Goal: Check status: Check status

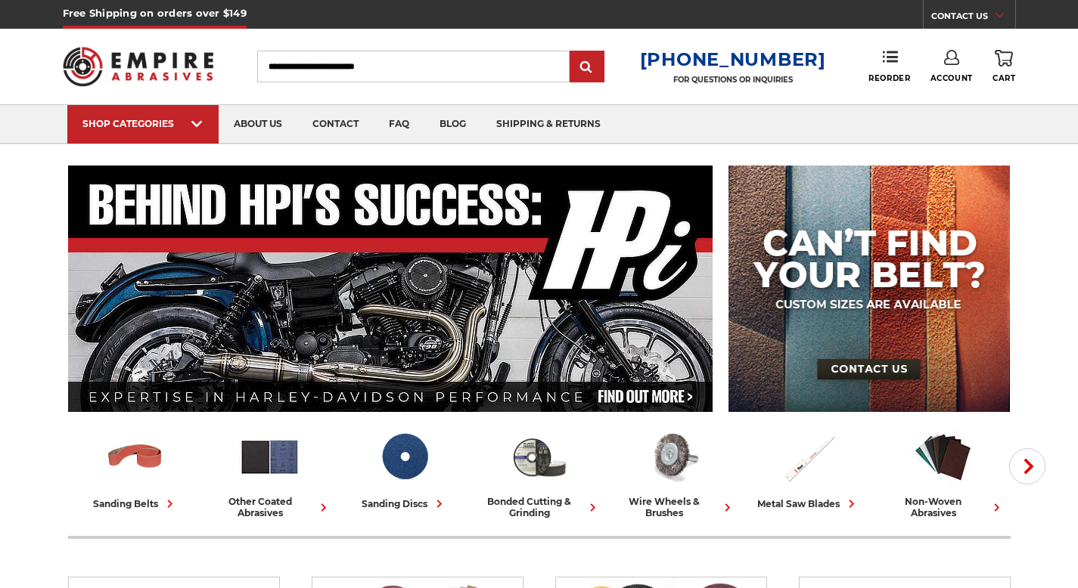
click at [955, 70] on link "Account" at bounding box center [951, 66] width 42 height 33
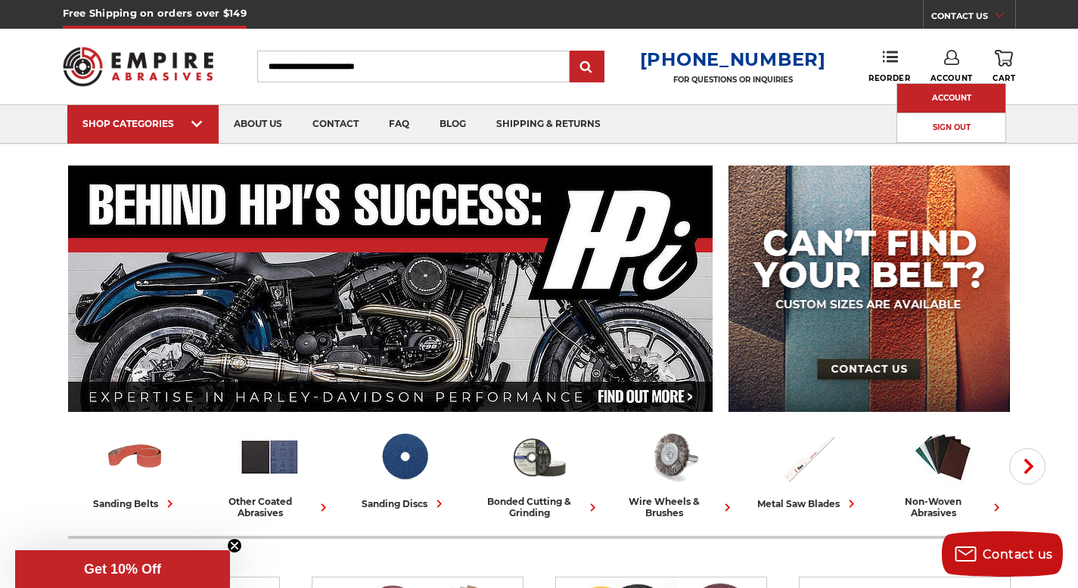
click at [949, 100] on link "Account" at bounding box center [951, 98] width 108 height 29
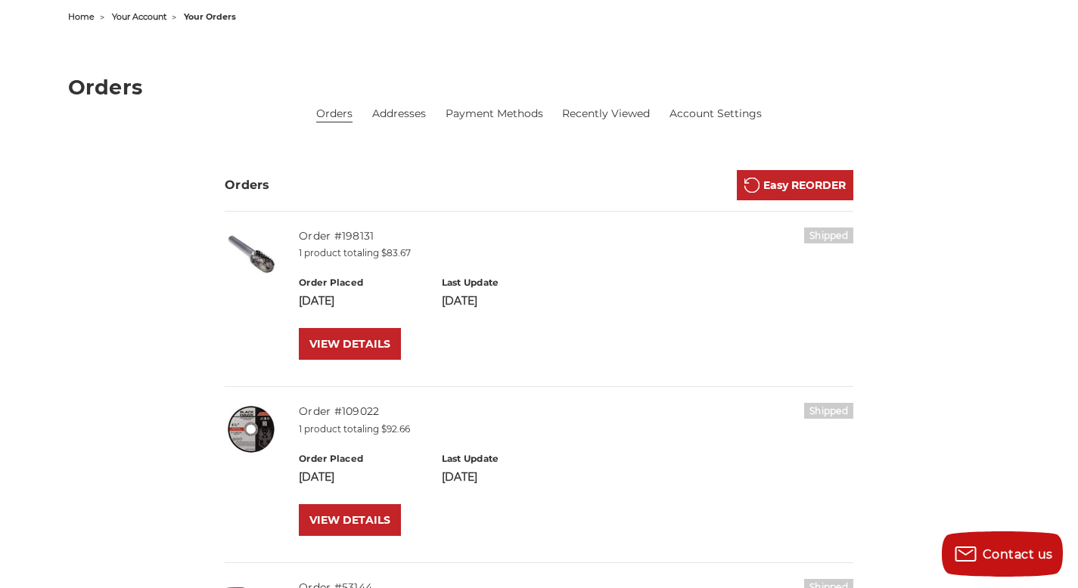
scroll to position [182, 0]
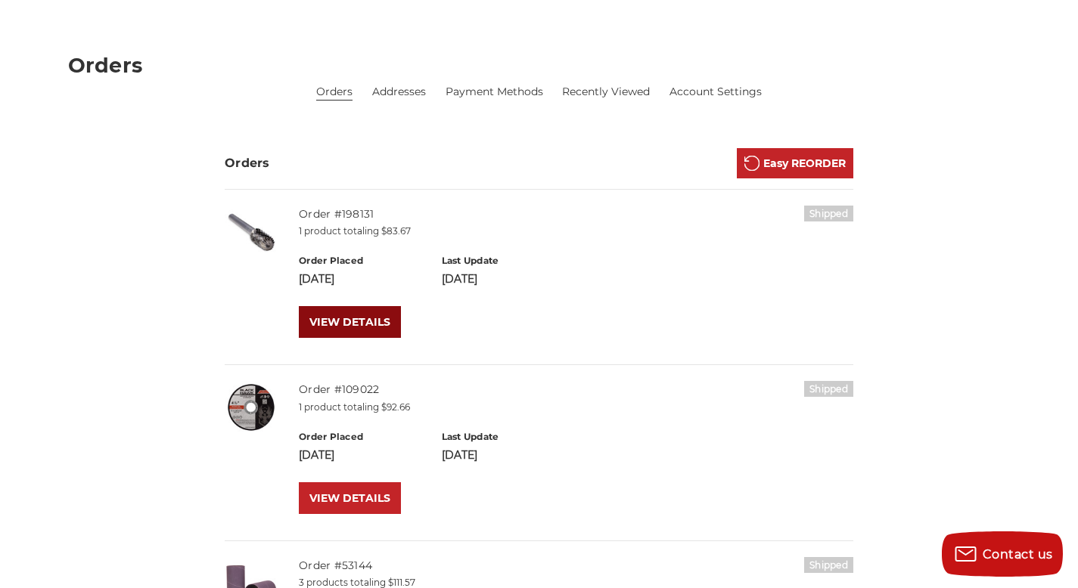
click at [375, 327] on link "VIEW DETAILS" at bounding box center [350, 322] width 102 height 32
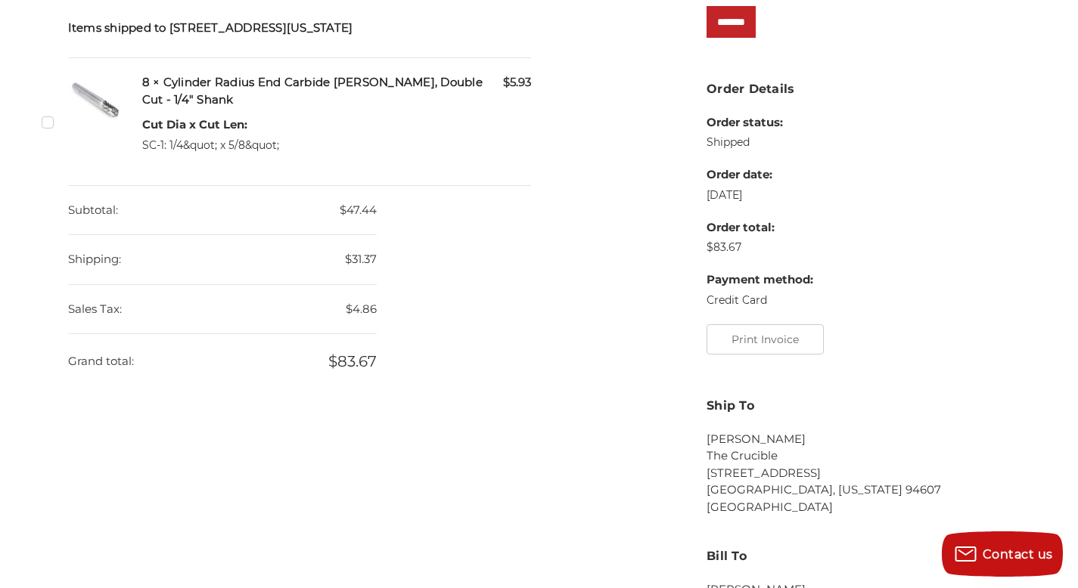
scroll to position [393, 0]
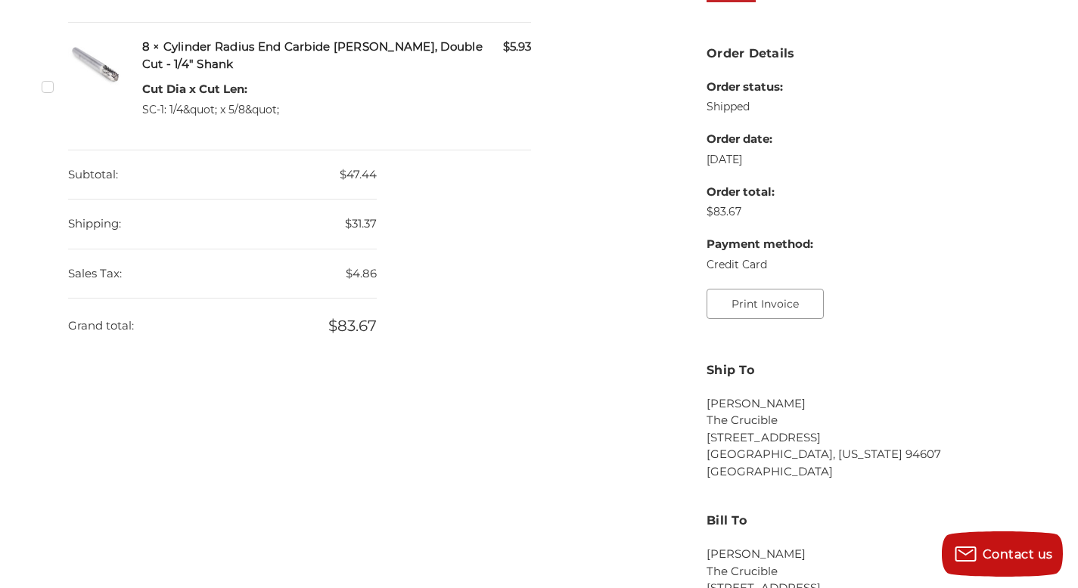
click at [742, 307] on button "Print Invoice" at bounding box center [764, 304] width 117 height 30
